Goal: Task Accomplishment & Management: Use online tool/utility

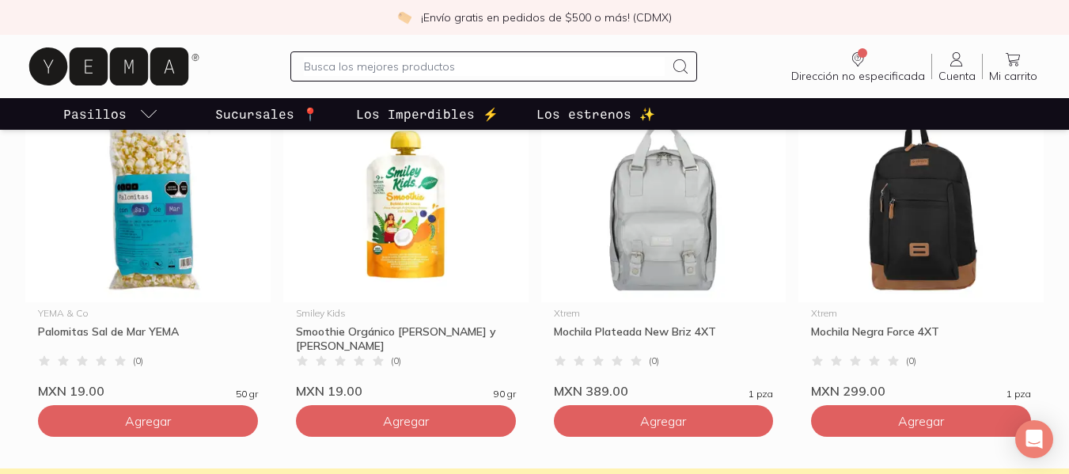
scroll to position [2373, 0]
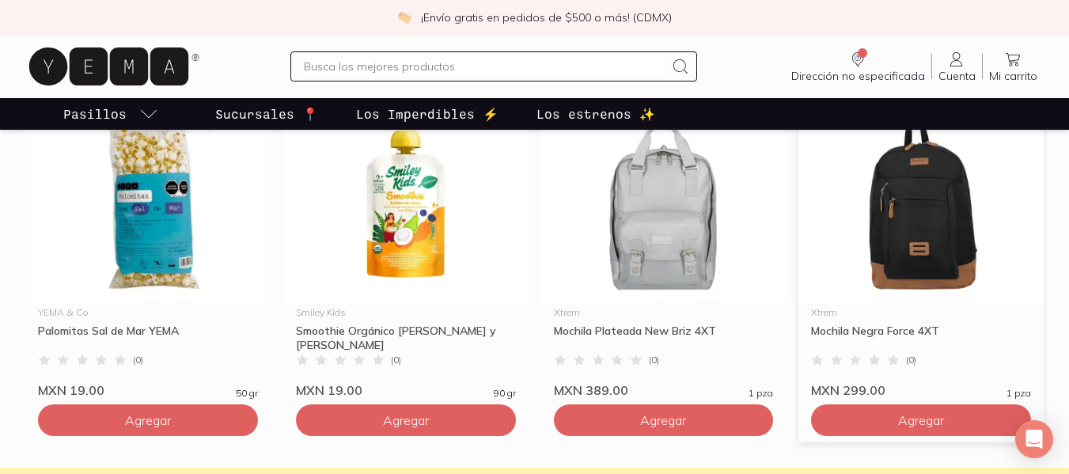
click at [954, 256] on img at bounding box center [920, 204] width 245 height 195
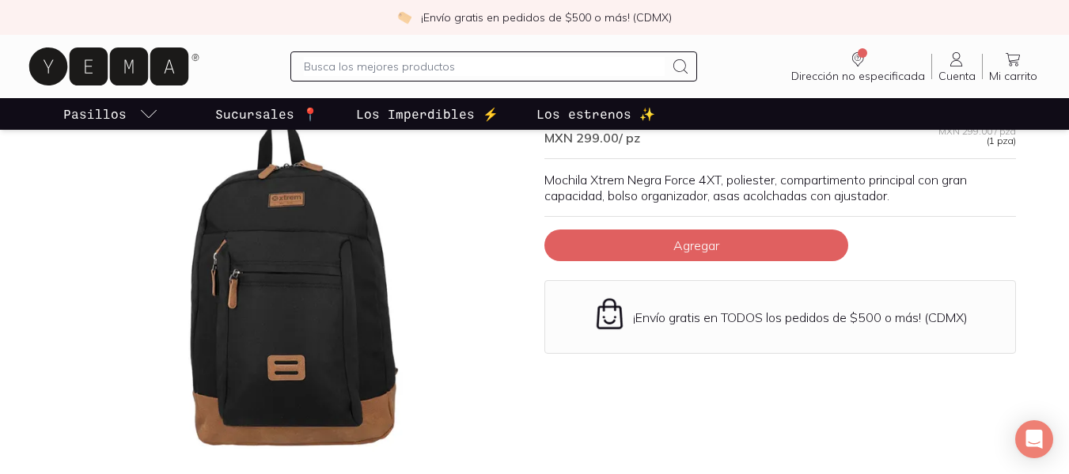
scroll to position [158, 0]
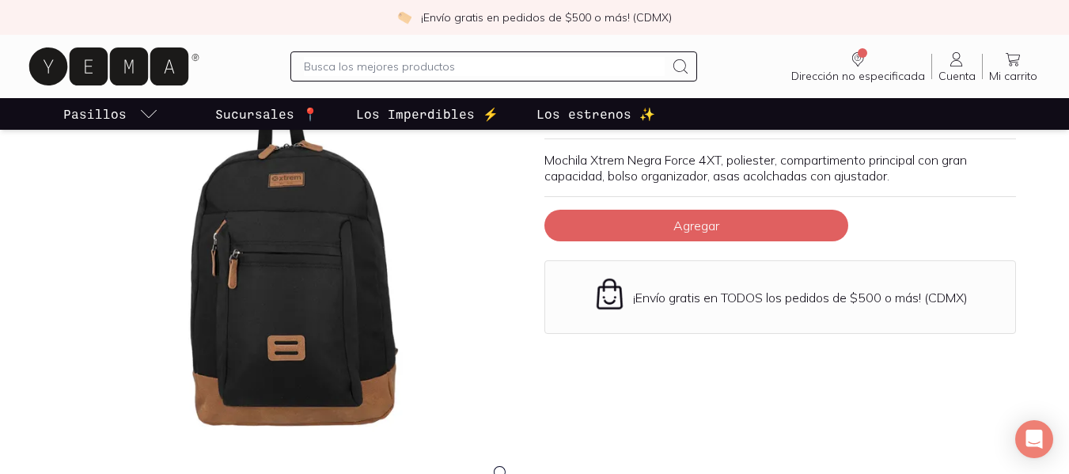
click at [384, 276] on div at bounding box center [289, 261] width 471 height 471
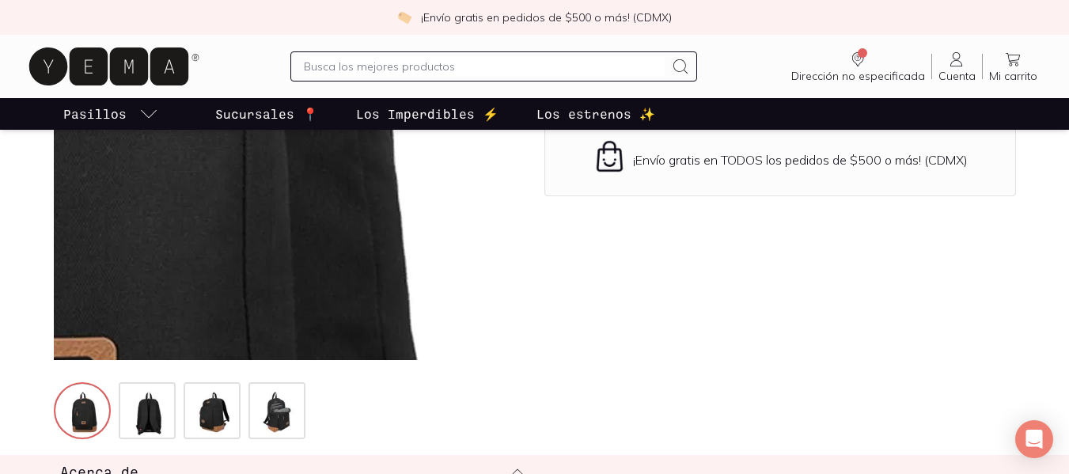
scroll to position [316, 0]
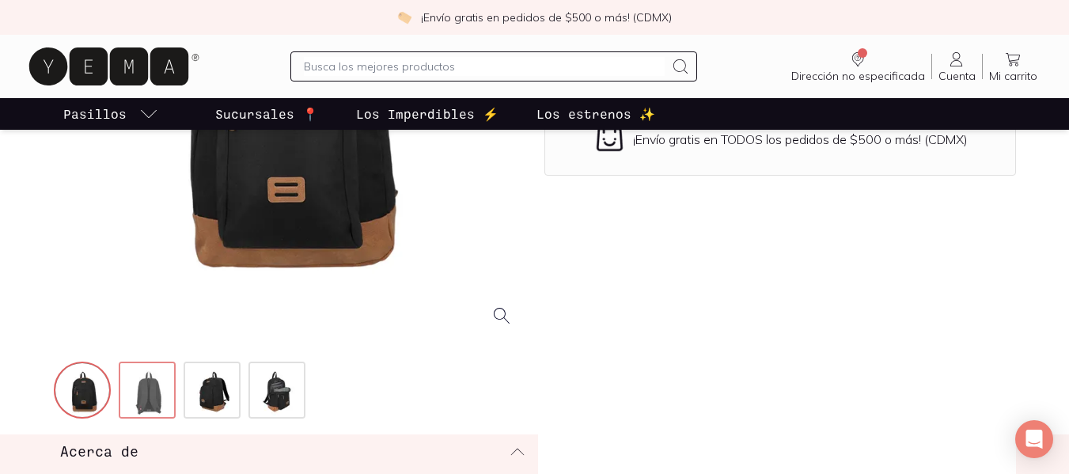
click at [140, 381] on img at bounding box center [148, 391] width 57 height 57
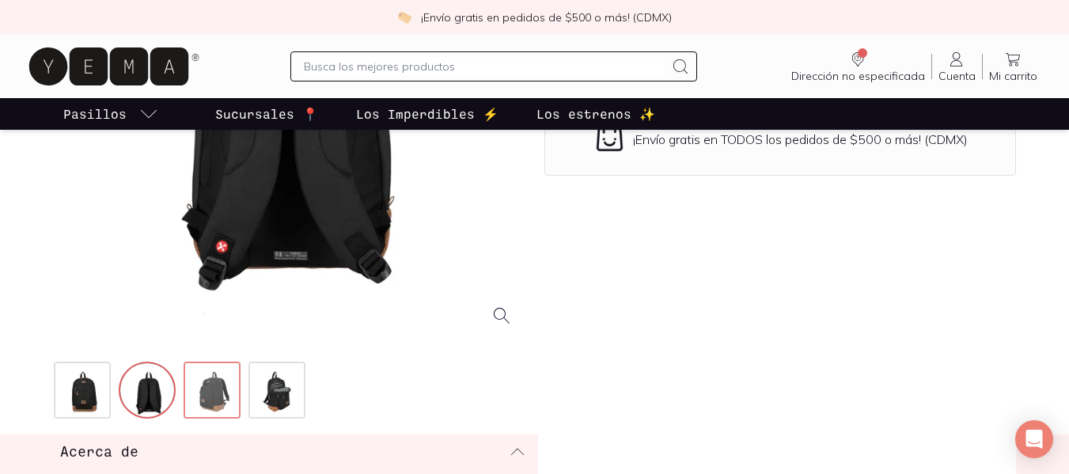
click at [231, 388] on img at bounding box center [213, 391] width 57 height 57
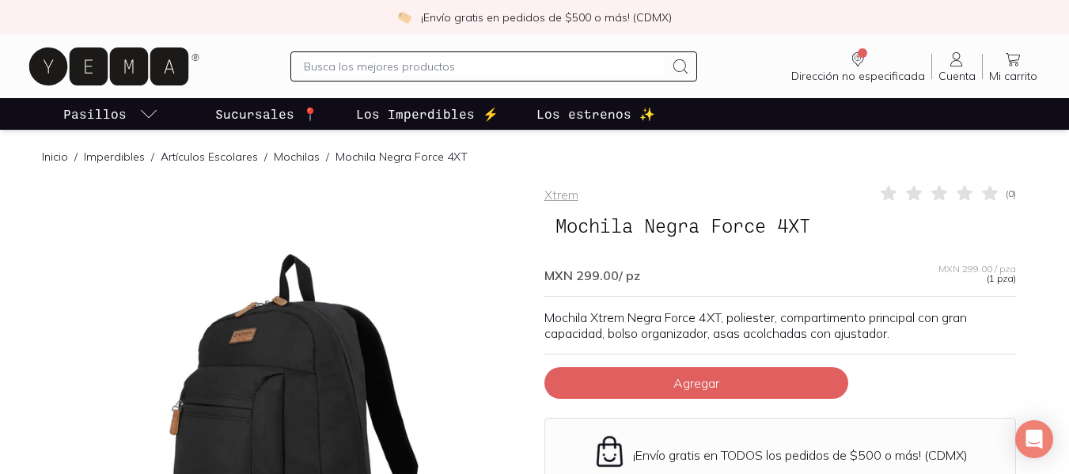
scroll to position [0, 0]
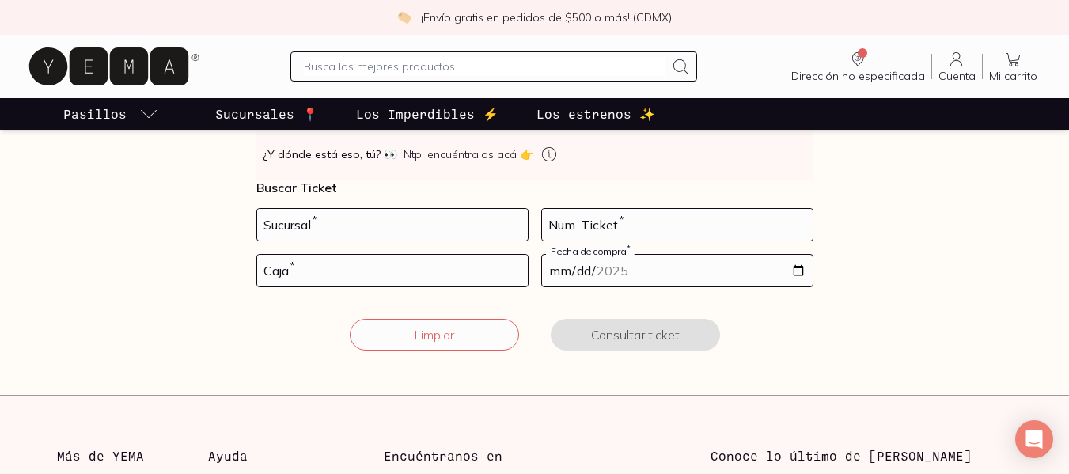
scroll to position [237, 0]
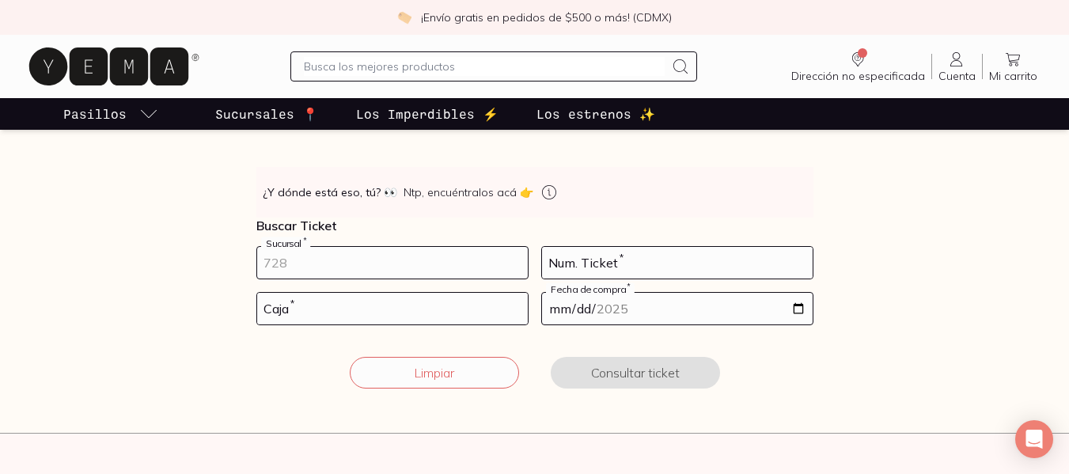
click at [403, 260] on input "number" at bounding box center [392, 263] width 271 height 32
type input "10002"
click at [564, 259] on input "number" at bounding box center [677, 263] width 271 height 32
type input "136"
click at [339, 318] on input "number" at bounding box center [392, 309] width 271 height 32
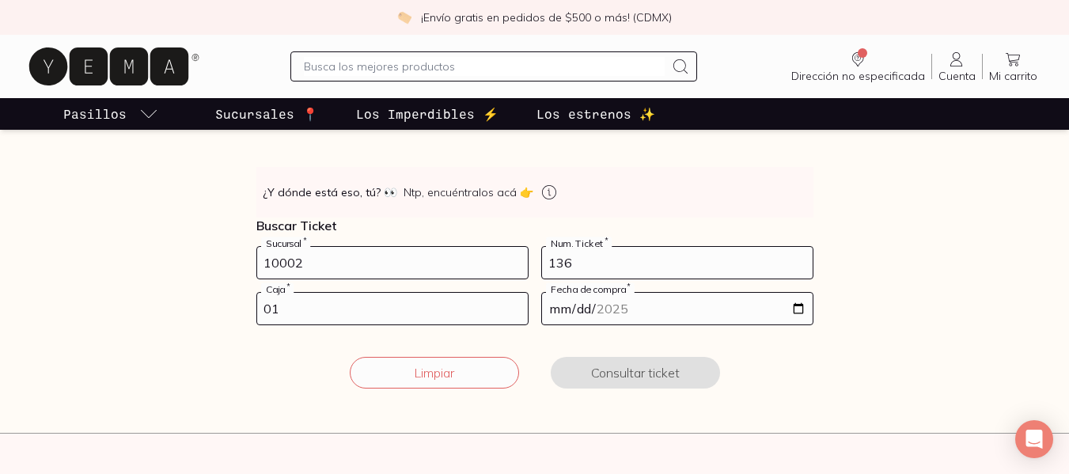
type input "01"
click at [801, 306] on input "date" at bounding box center [677, 309] width 271 height 32
type input "2025-08-30"
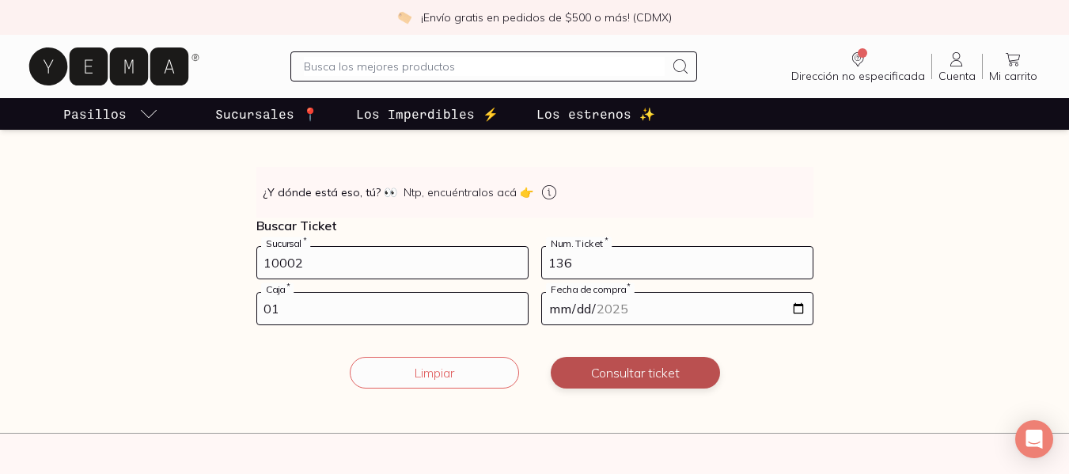
click at [661, 371] on button "Consultar ticket" at bounding box center [635, 373] width 169 height 32
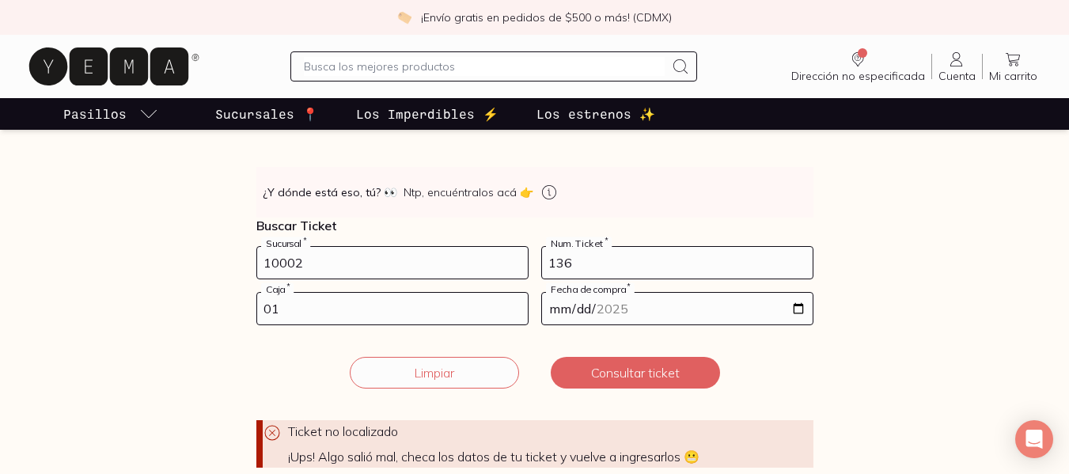
scroll to position [316, 0]
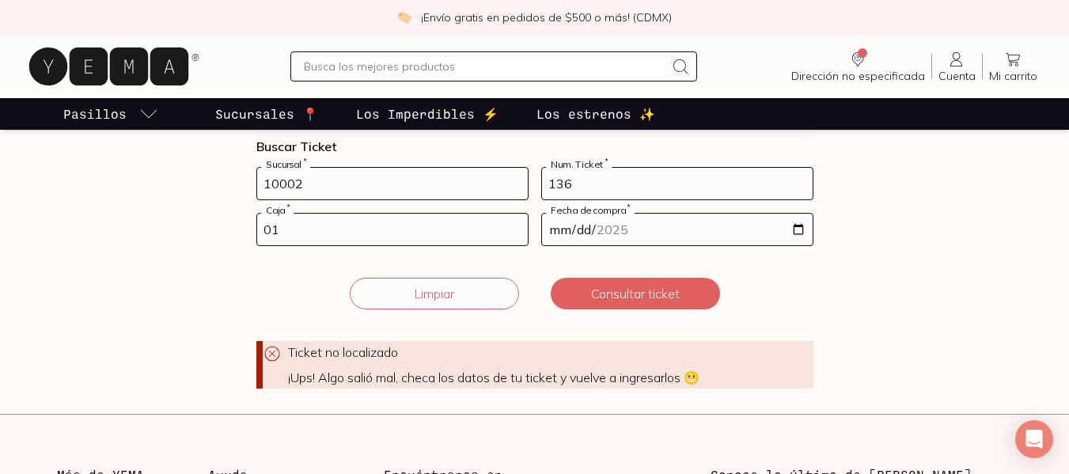
click at [610, 189] on input "136" at bounding box center [677, 184] width 271 height 32
drag, startPoint x: 311, startPoint y: 182, endPoint x: 263, endPoint y: 178, distance: 48.4
click at [263, 178] on input "10002" at bounding box center [392, 184] width 271 height 32
type input "10002"
click at [406, 229] on input "01" at bounding box center [392, 230] width 271 height 32
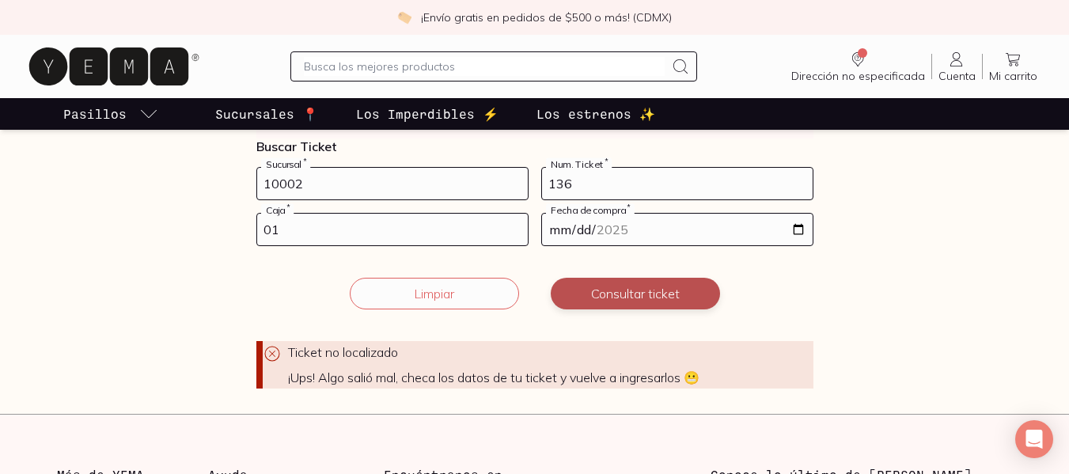
click at [618, 294] on button "Consultar ticket" at bounding box center [635, 294] width 169 height 32
drag, startPoint x: 317, startPoint y: 193, endPoint x: 95, endPoint y: 179, distance: 222.7
click at [95, 179] on div "Facturación Yema 📄 ¡Hola! gracias por comprar en Yema, ¿necesitas una factura? …" at bounding box center [534, 114] width 1069 height 550
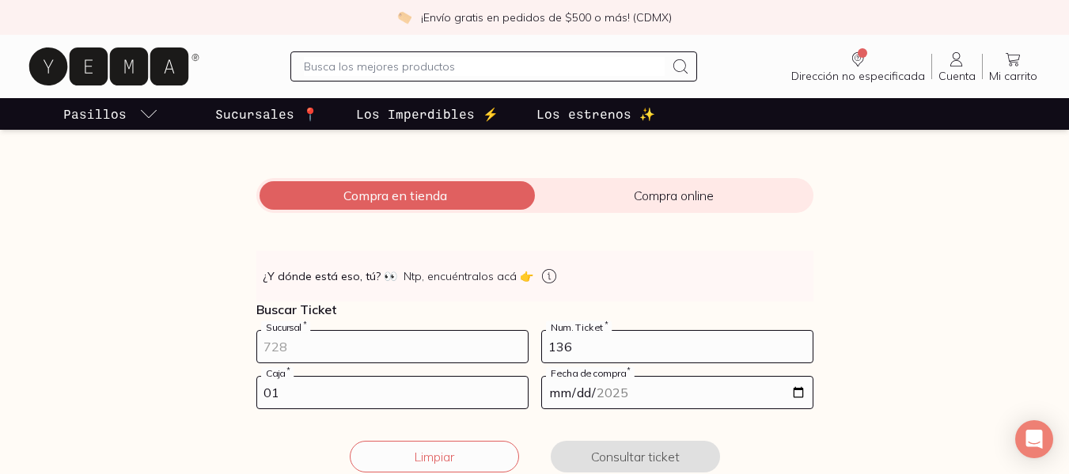
scroll to position [158, 0]
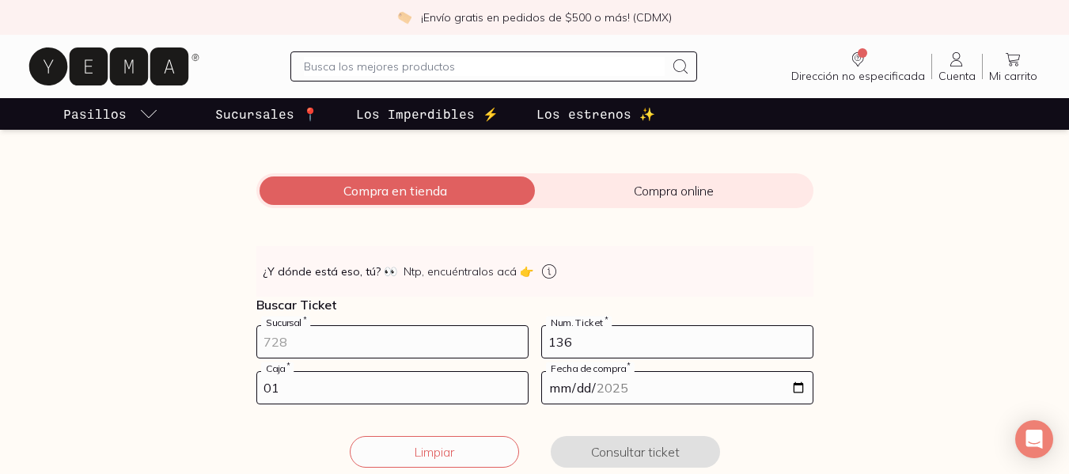
click at [364, 345] on input "number" at bounding box center [392, 342] width 271 height 32
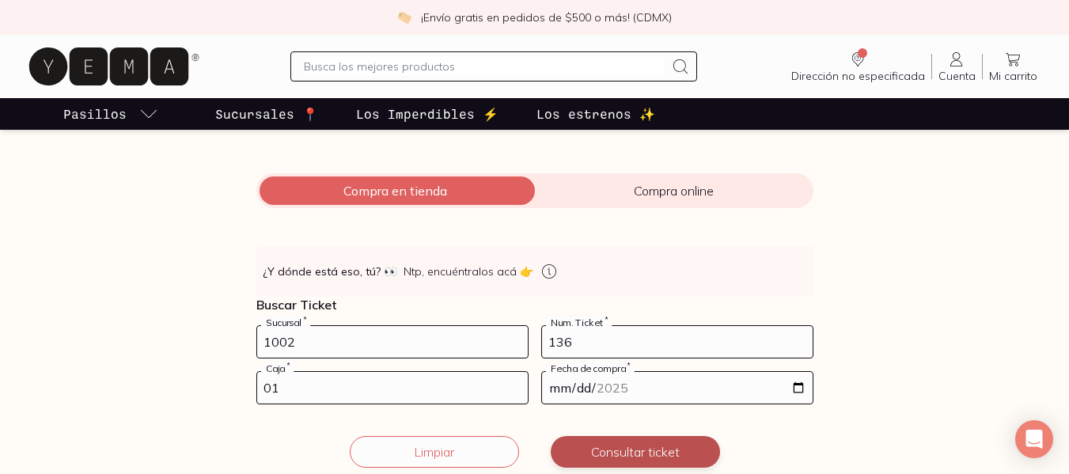
click at [646, 445] on button "Consultar ticket" at bounding box center [635, 452] width 169 height 32
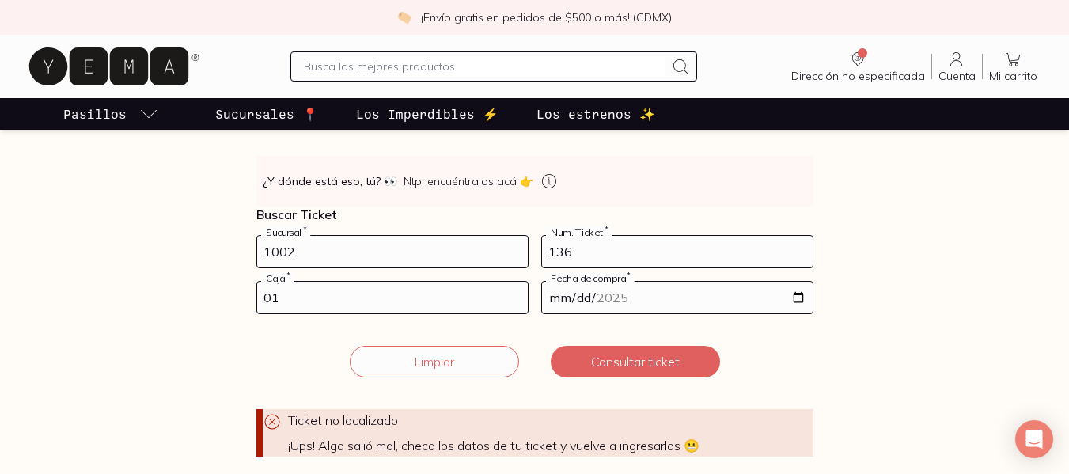
scroll to position [237, 0]
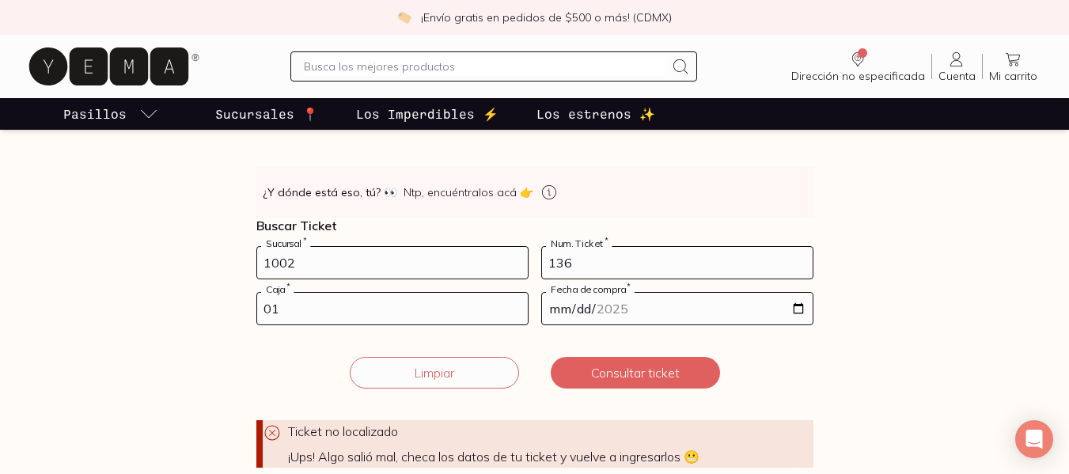
click at [318, 264] on input "1002" at bounding box center [392, 263] width 271 height 32
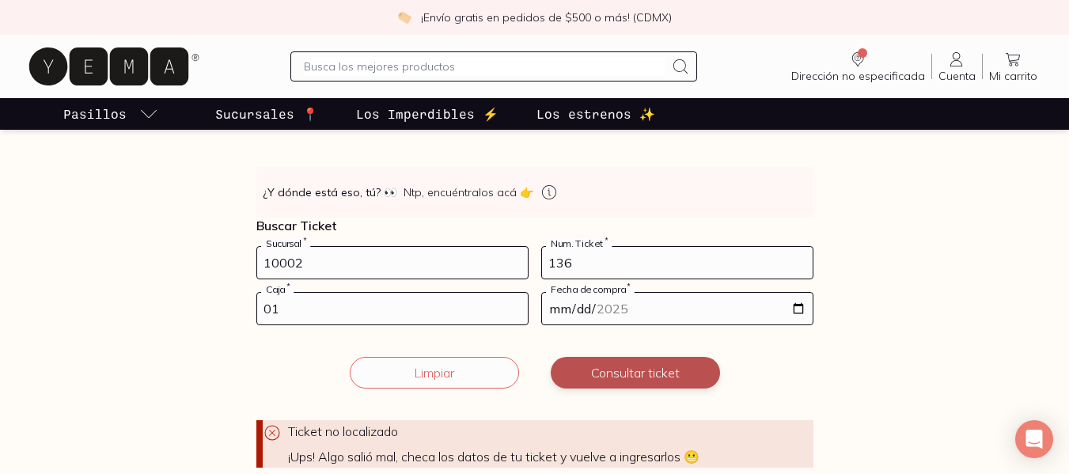
click at [661, 371] on button "Consultar ticket" at bounding box center [635, 373] width 169 height 32
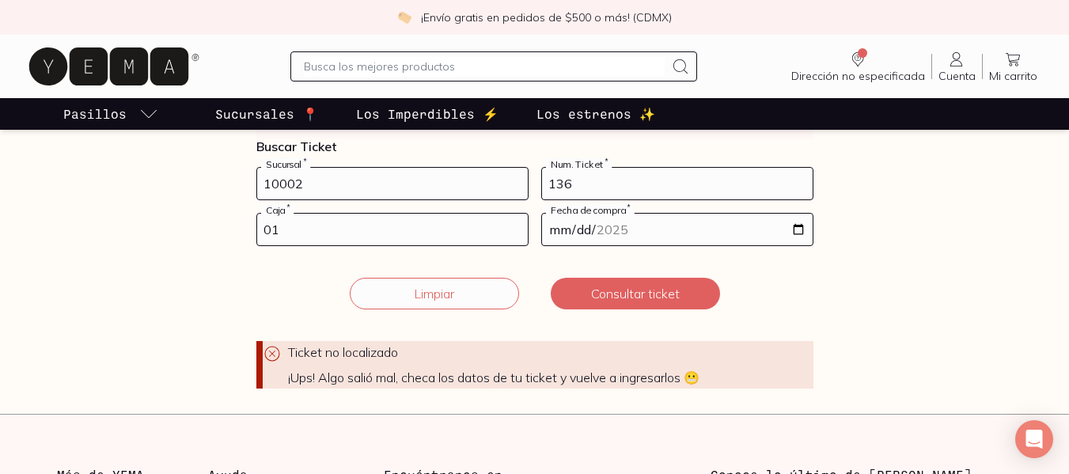
click at [386, 187] on input "10002" at bounding box center [392, 184] width 271 height 32
click at [609, 294] on button "Consultar ticket" at bounding box center [635, 294] width 169 height 32
click at [339, 187] on input "10001" at bounding box center [392, 184] width 271 height 32
click at [619, 278] on button "Consultar ticket" at bounding box center [635, 294] width 169 height 32
click at [342, 186] on input "10000" at bounding box center [392, 184] width 271 height 32
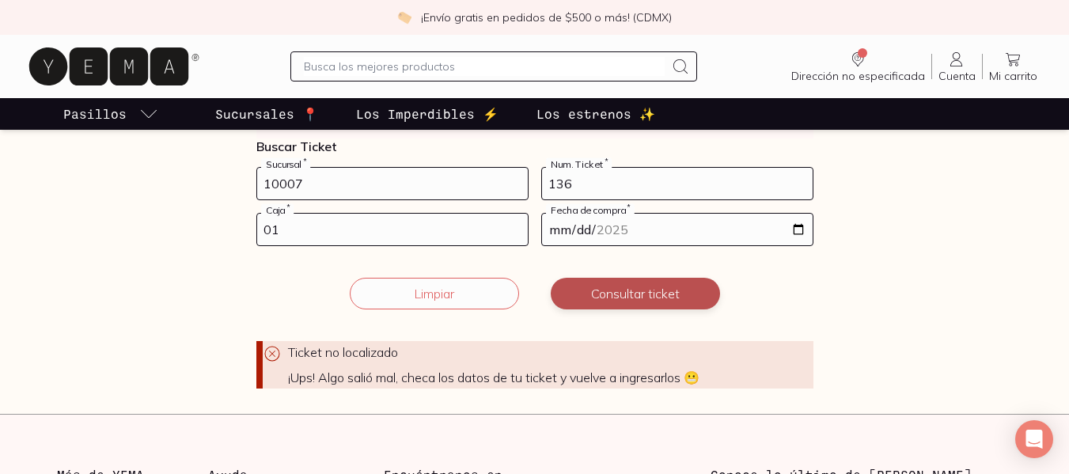
click at [598, 288] on button "Consultar ticket" at bounding box center [635, 294] width 169 height 32
click at [426, 184] on input "10007" at bounding box center [392, 184] width 271 height 32
type input "10002"
click at [583, 191] on input "136" at bounding box center [677, 184] width 271 height 32
click at [676, 287] on button "Consultar ticket" at bounding box center [635, 294] width 169 height 32
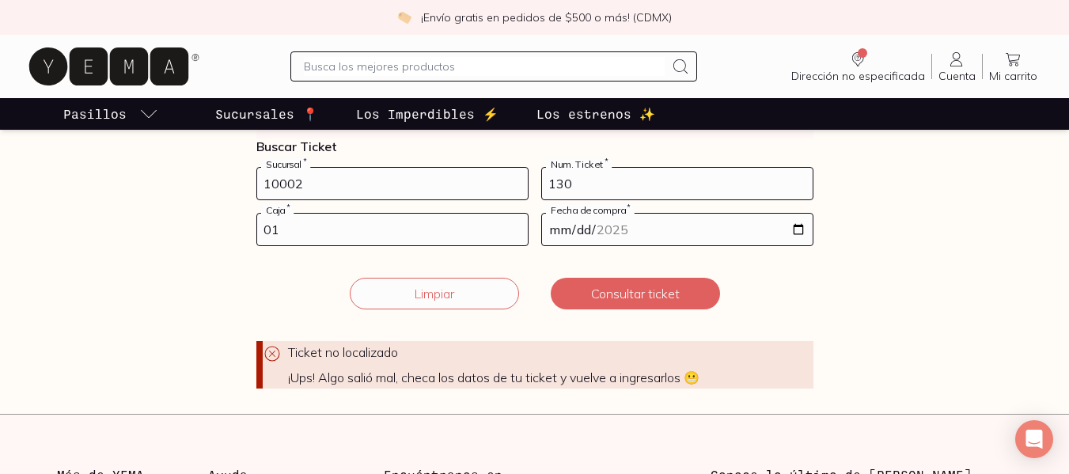
click at [597, 180] on input "130" at bounding box center [677, 184] width 271 height 32
click at [578, 286] on button "Consultar ticket" at bounding box center [635, 294] width 169 height 32
click at [579, 188] on input "138" at bounding box center [677, 184] width 271 height 32
type input "136"
click at [584, 291] on button "Consultar ticket" at bounding box center [635, 294] width 169 height 32
